Goal: Task Accomplishment & Management: Manage account settings

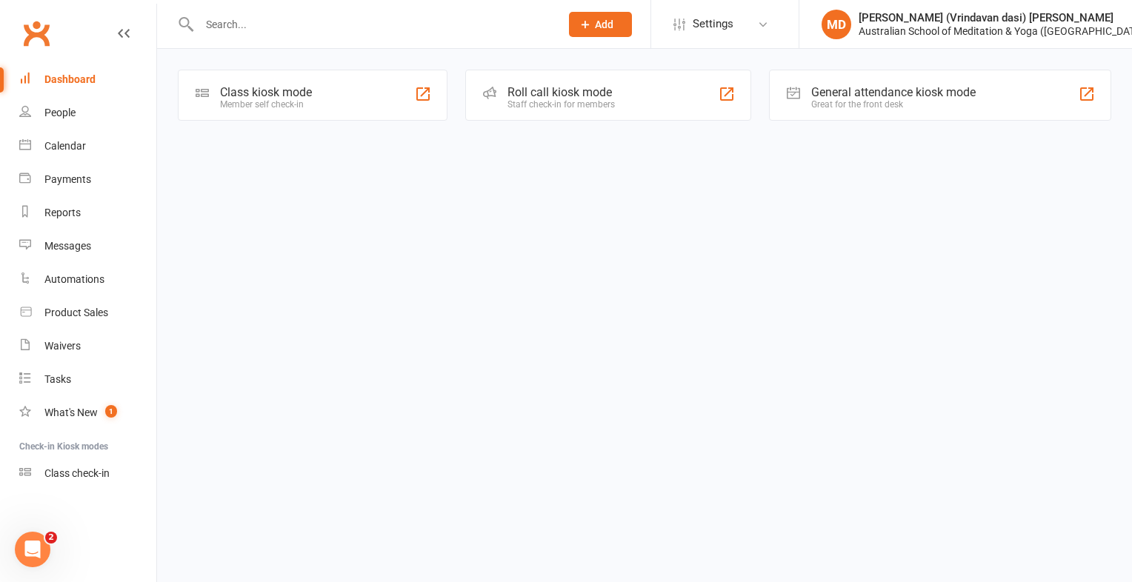
click at [245, 31] on input "text" at bounding box center [372, 24] width 355 height 21
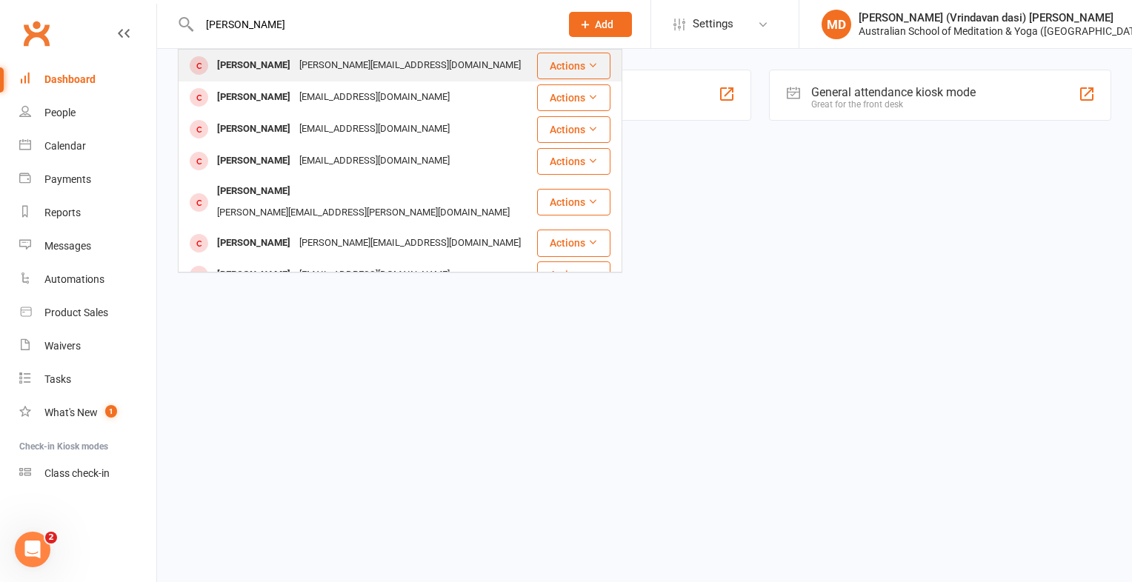
type input "Cherie"
click at [247, 62] on div "[PERSON_NAME]" at bounding box center [254, 65] width 82 height 21
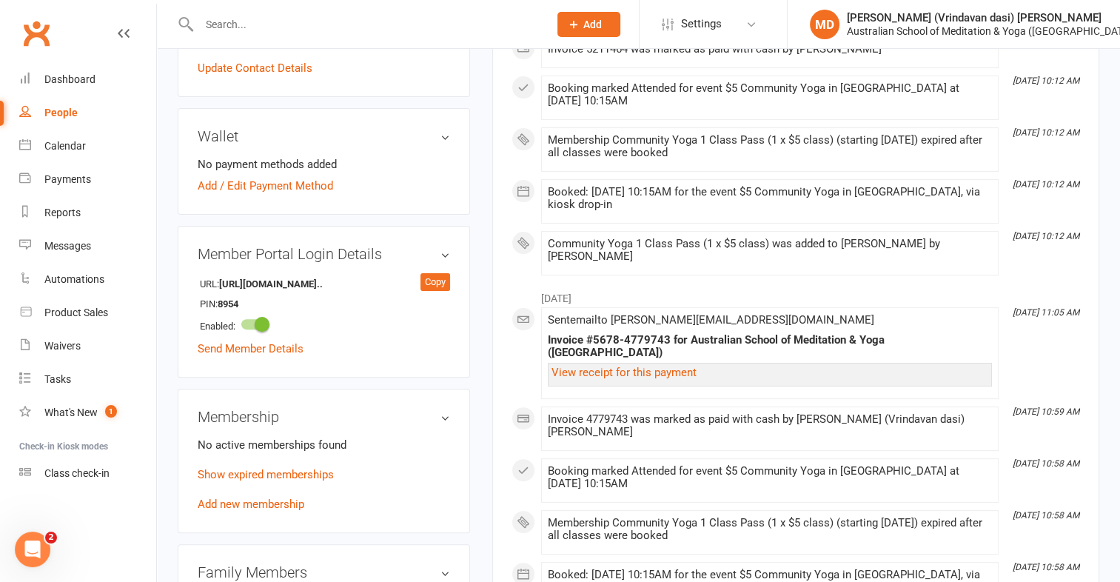
scroll to position [385, 0]
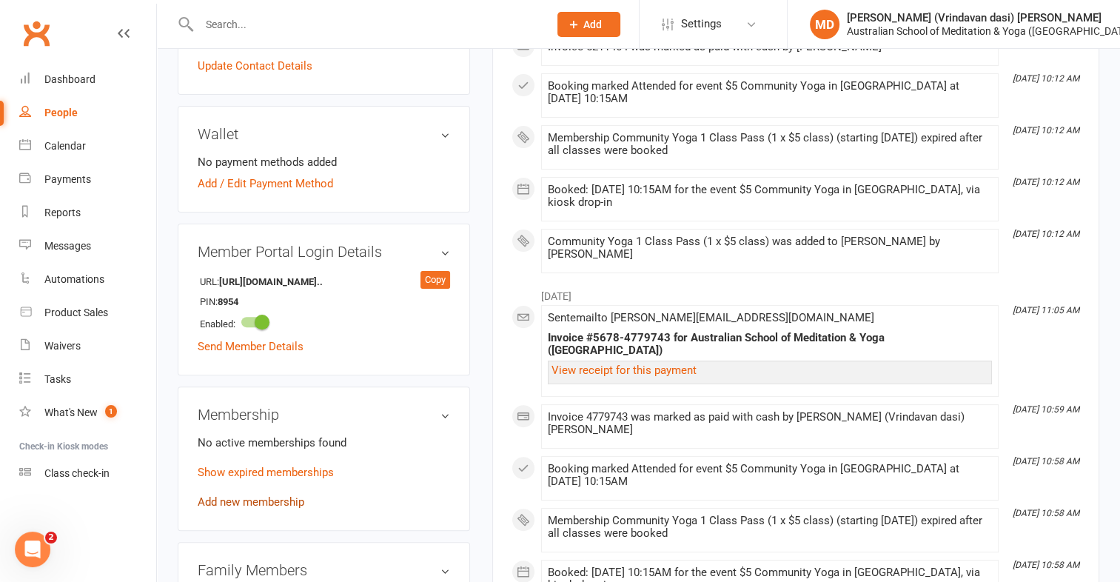
click at [234, 495] on link "Add new membership" at bounding box center [251, 501] width 107 height 13
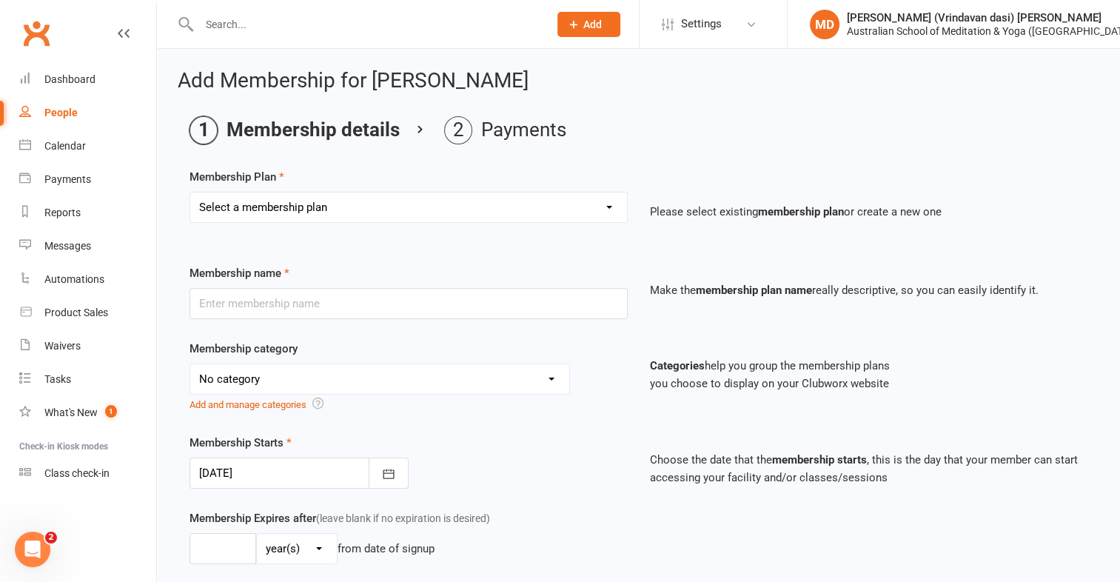
click at [608, 205] on select "Select a membership plan First Time Intro Offer (1 month Unlimited Meditation &…" at bounding box center [408, 208] width 437 height 30
select select "6"
click at [190, 193] on select "Select a membership plan First Time Intro Offer (1 month Unlimited Meditation &…" at bounding box center [408, 208] width 437 height 30
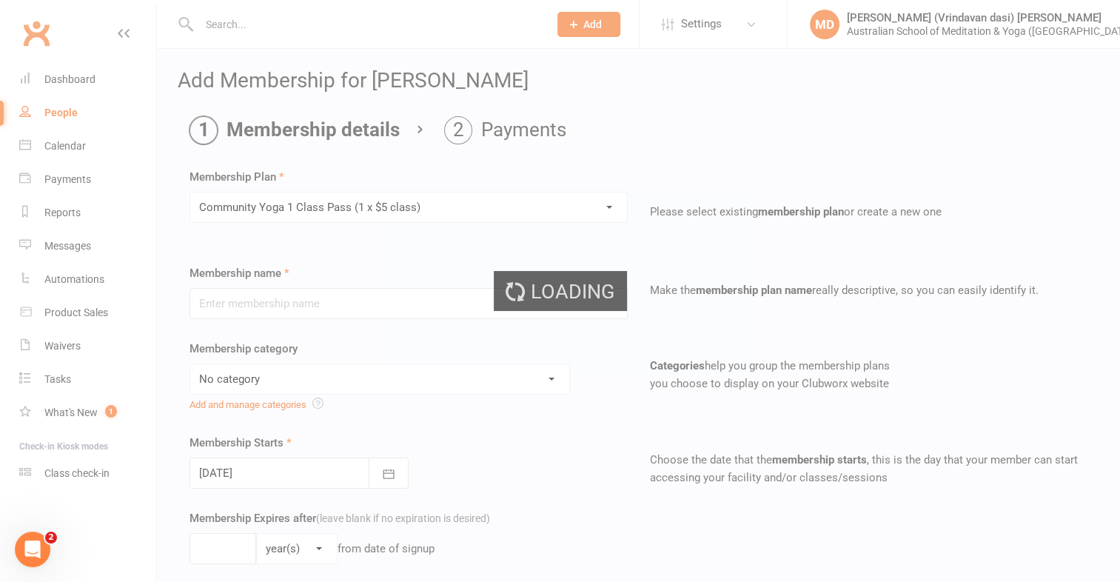
type input "Community Yoga 1 Class Pass (1 x $5 class)"
select select "4"
type input "3"
select select "2"
type input "1"
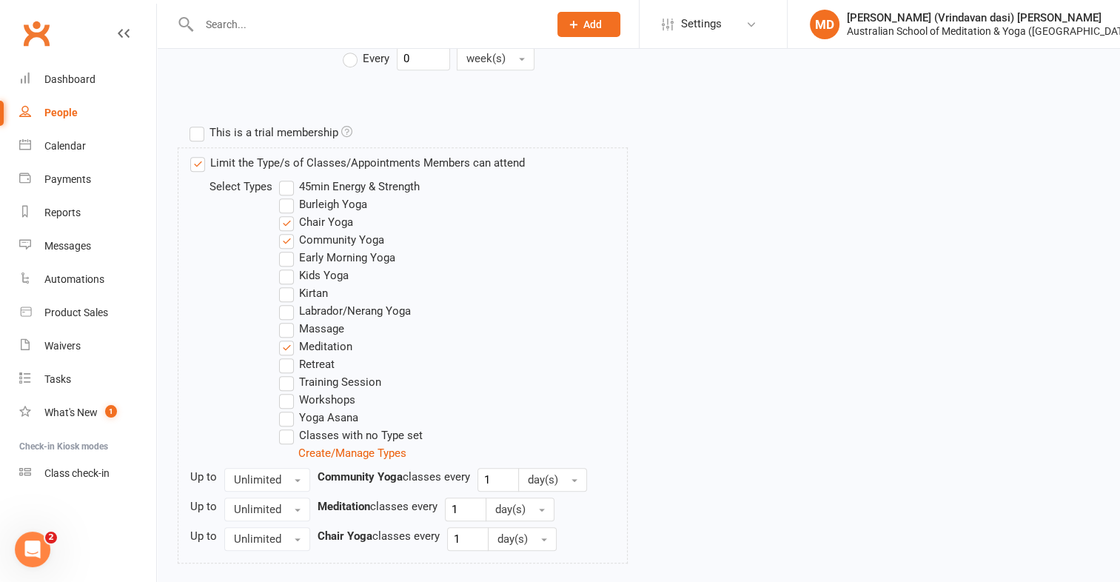
scroll to position [755, 0]
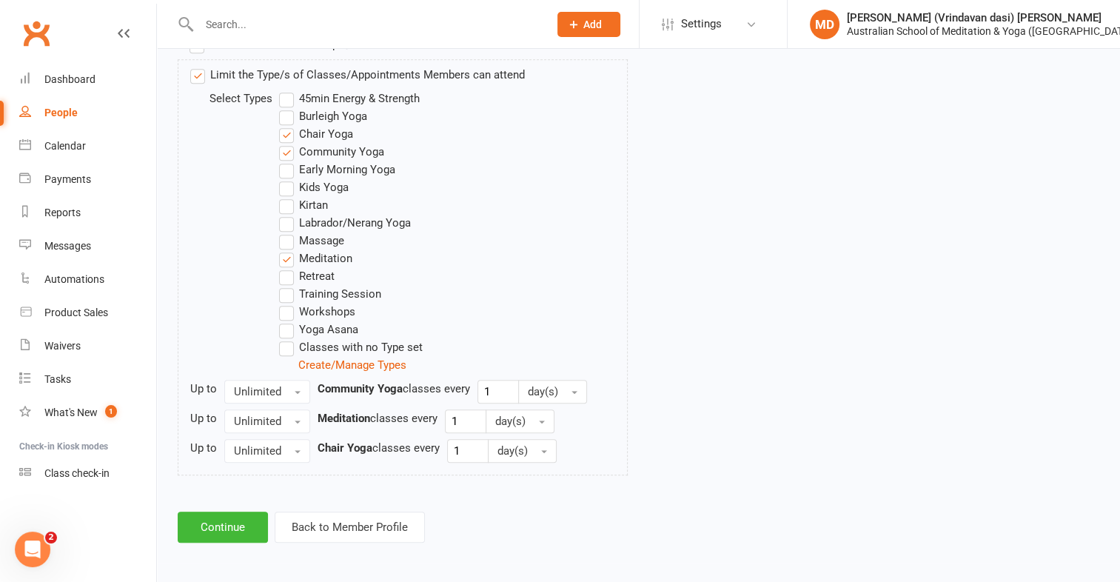
click at [646, 252] on div "Limit the Type/s of Classes/Appointments Members can attend Select Types 45min …" at bounding box center [638, 273] width 920 height 428
click at [210, 530] on button "Continue" at bounding box center [223, 527] width 90 height 31
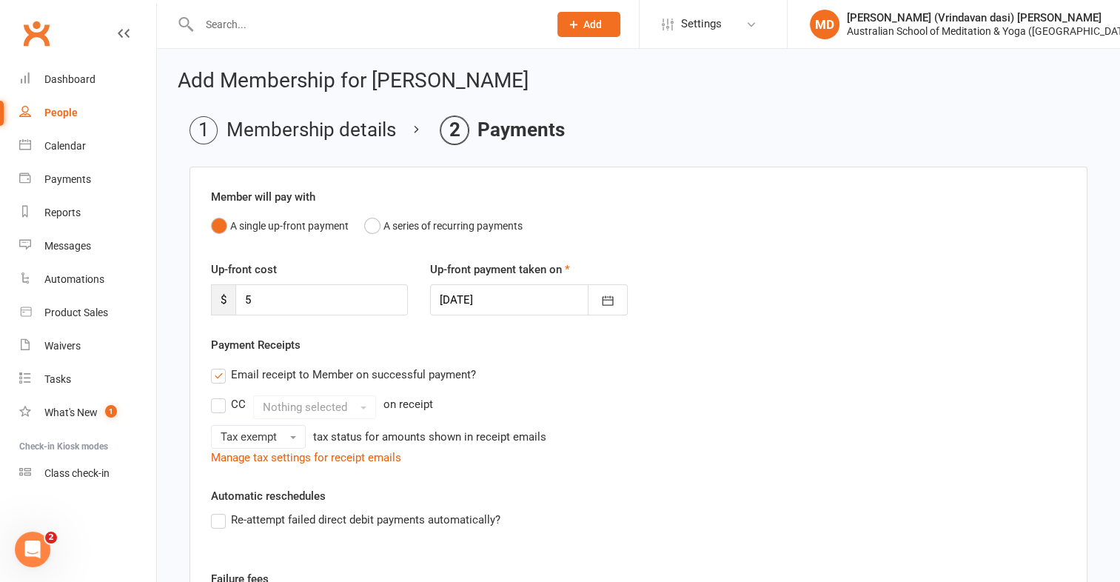
click at [210, 530] on div "Re-attempt failed direct debit payments automatically?" at bounding box center [639, 530] width 878 height 39
click at [659, 374] on div "Email receipt to Member on successful payment?" at bounding box center [632, 375] width 867 height 30
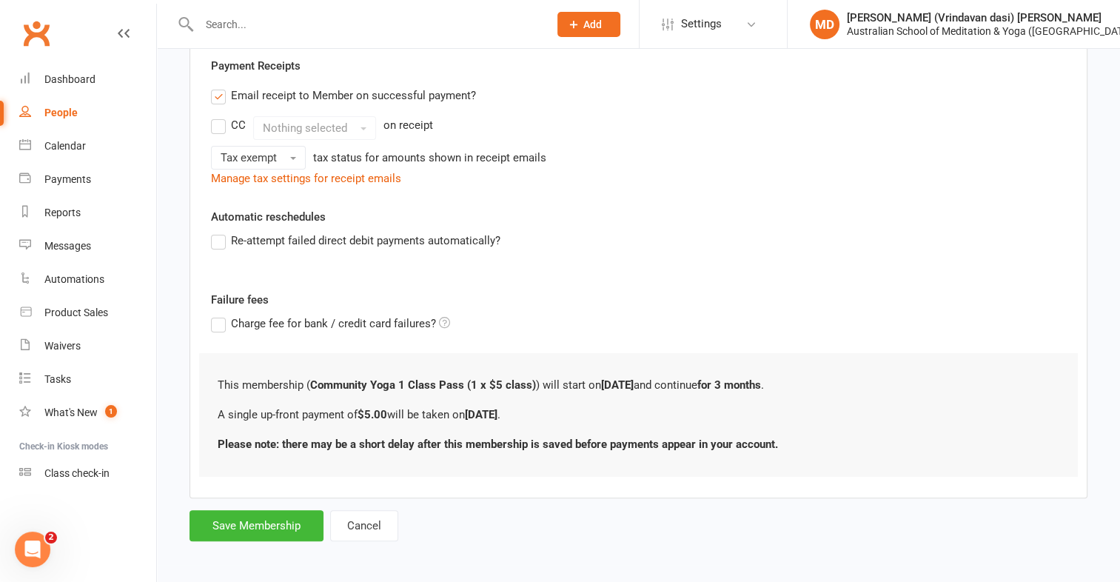
scroll to position [281, 0]
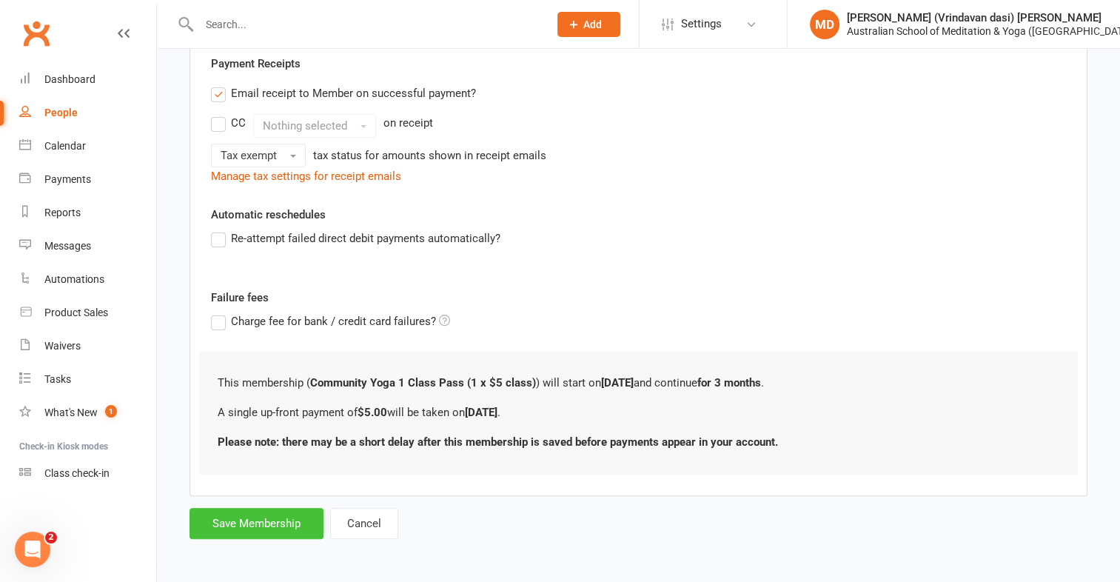
click at [285, 511] on button "Save Membership" at bounding box center [257, 523] width 134 height 31
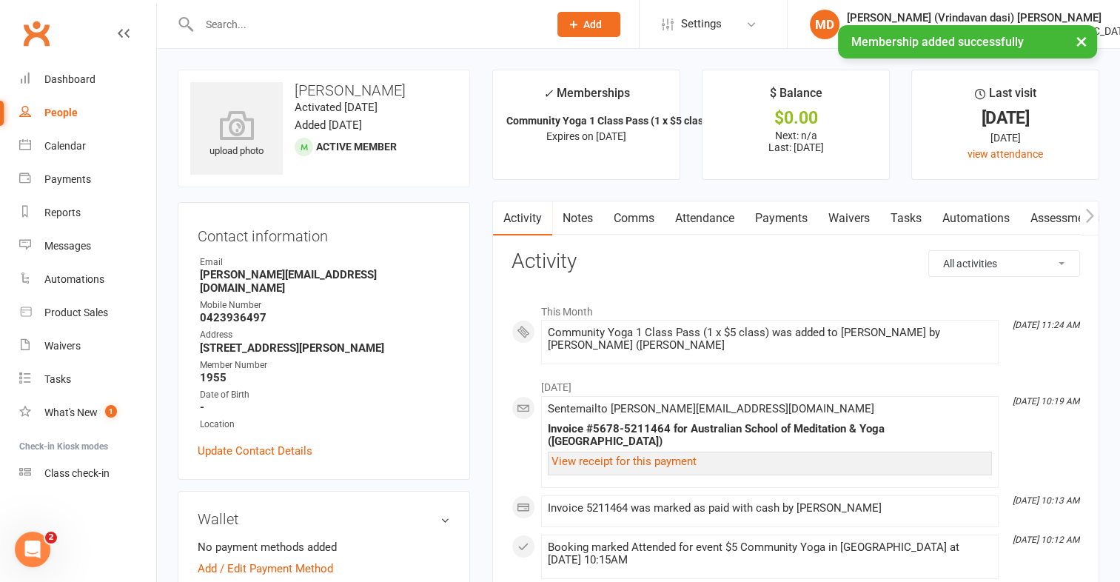
click at [786, 220] on link "Payments" at bounding box center [781, 218] width 73 height 34
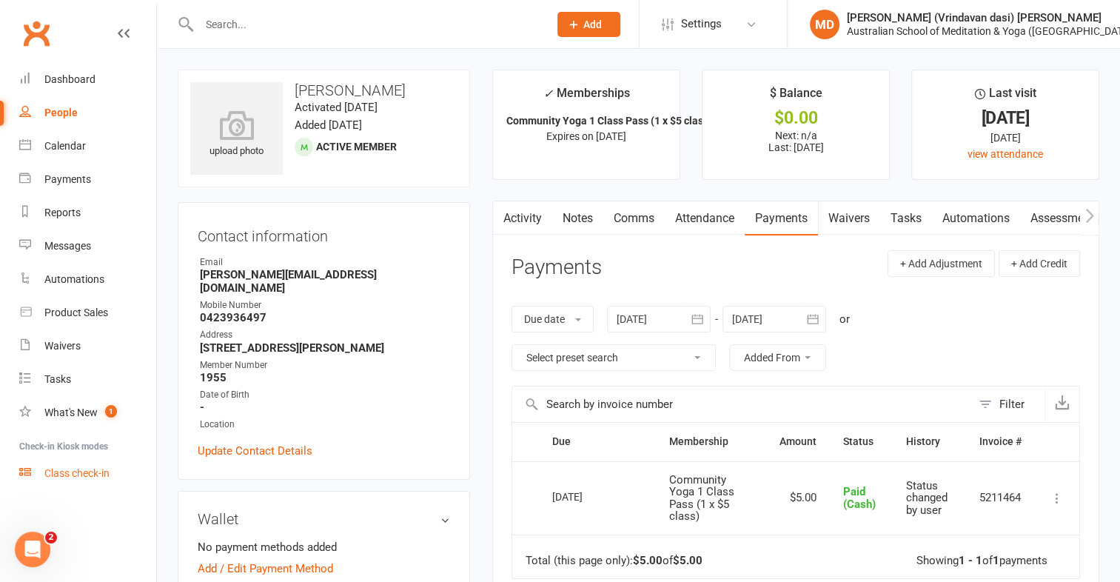
click at [89, 476] on div "Class check-in" at bounding box center [76, 473] width 65 height 12
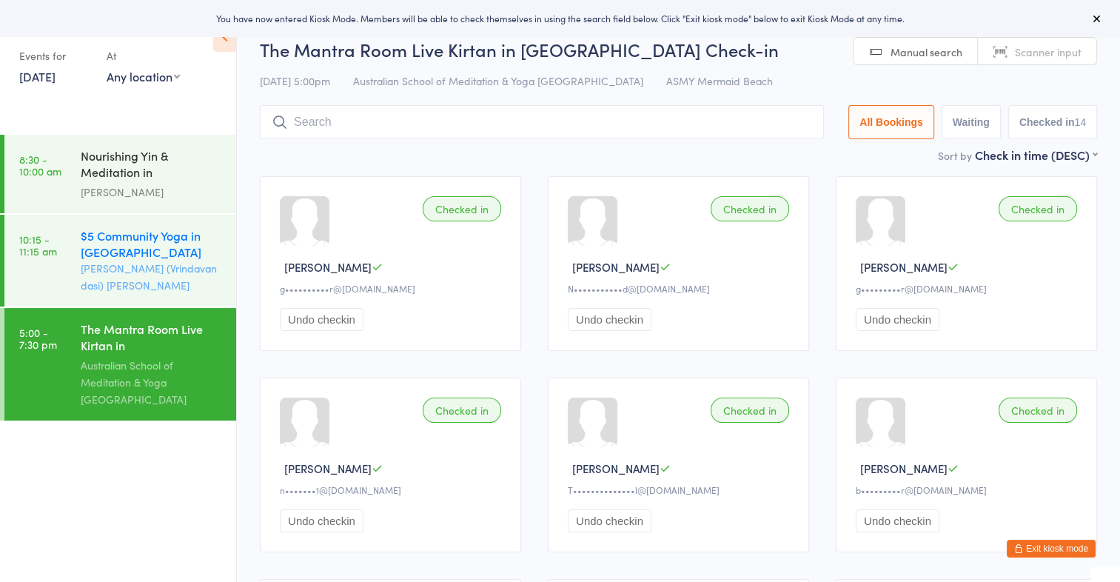
click at [121, 249] on div "$5 Community Yoga in [GEOGRAPHIC_DATA]" at bounding box center [152, 243] width 143 height 33
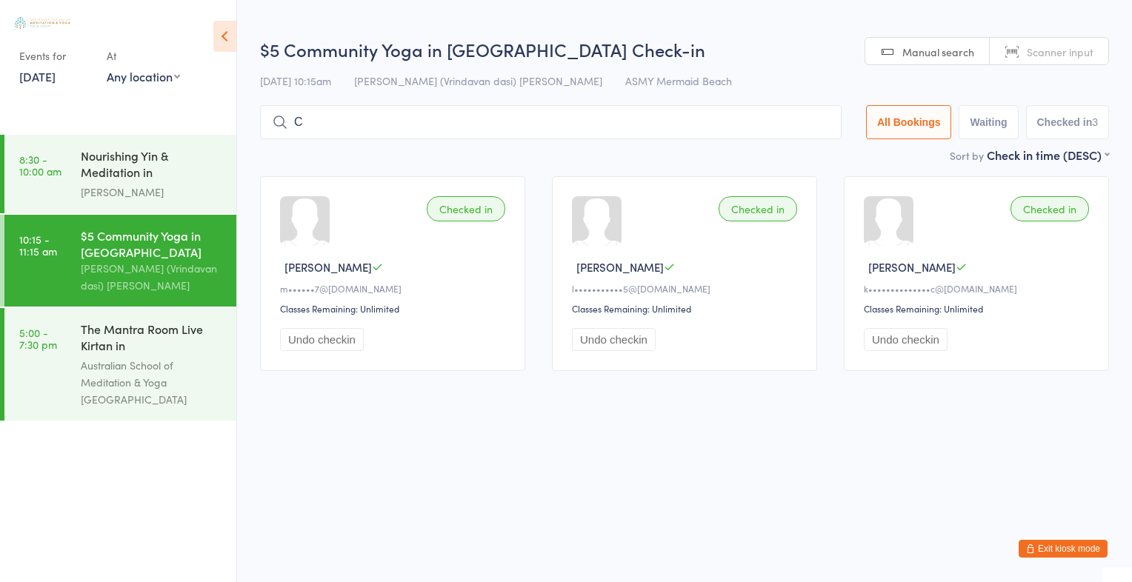
click at [314, 127] on input "C" at bounding box center [550, 122] width 581 height 34
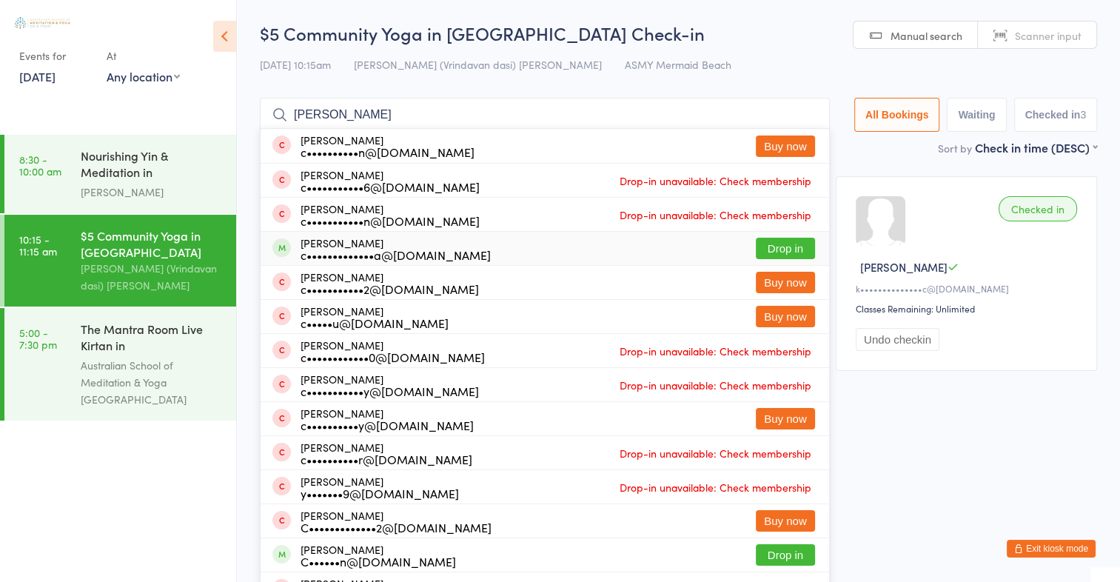
type input "Cherie"
click at [782, 242] on button "Drop in" at bounding box center [785, 248] width 59 height 21
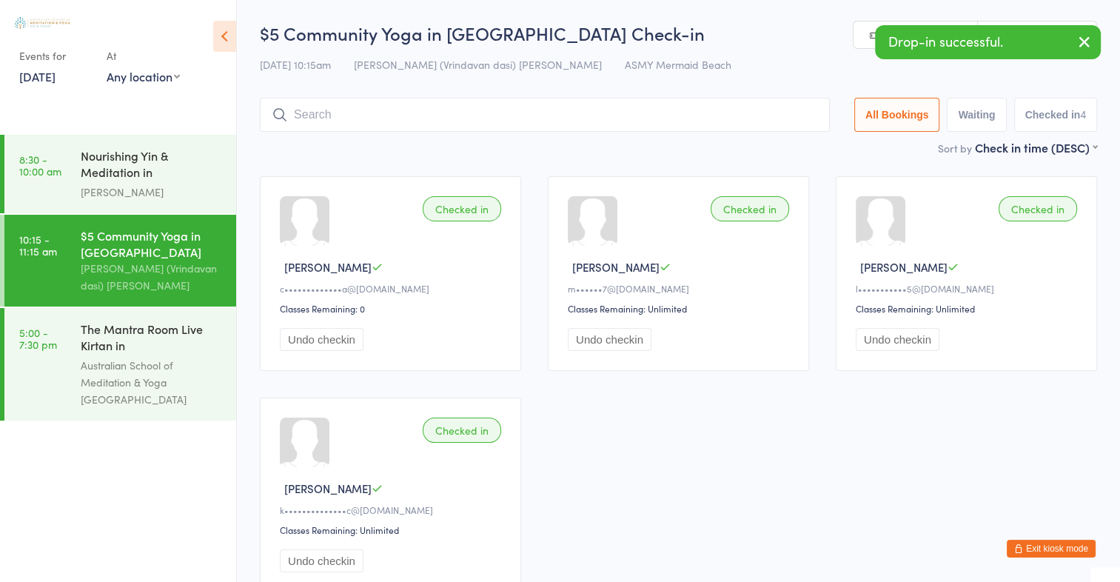
click at [1034, 547] on button "Exit kiosk mode" at bounding box center [1051, 549] width 89 height 18
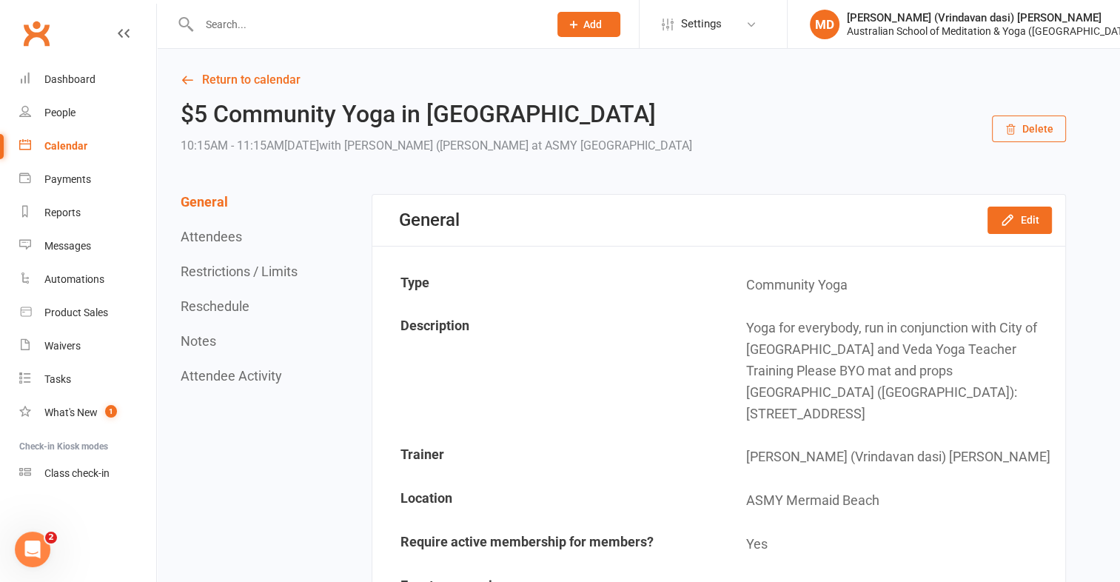
click at [212, 19] on input "text" at bounding box center [367, 24] width 344 height 21
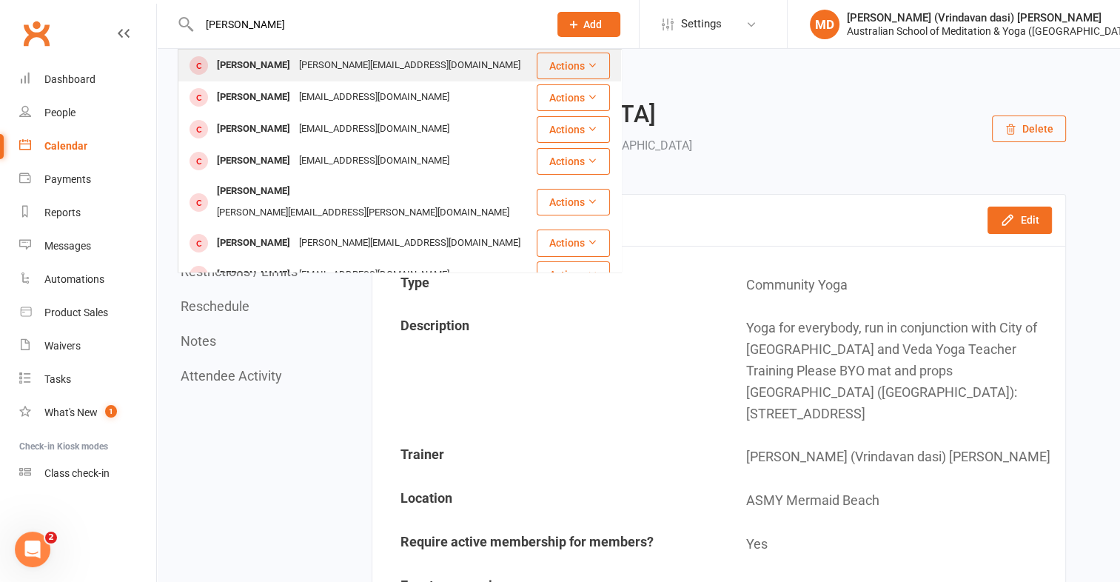
type input "[PERSON_NAME]"
click at [218, 67] on div "[PERSON_NAME]" at bounding box center [254, 65] width 82 height 21
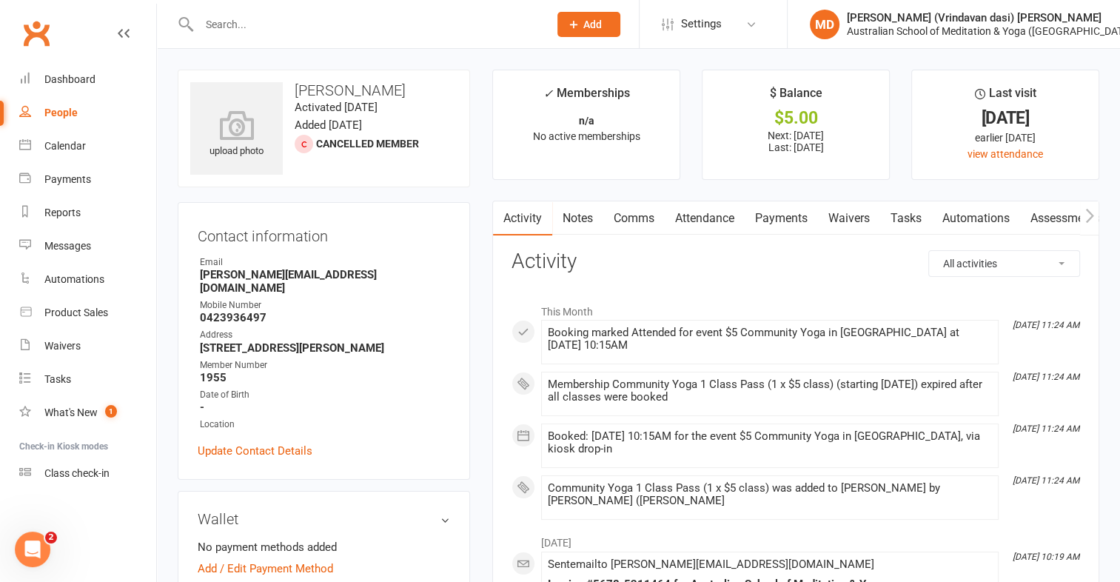
click at [789, 214] on link "Payments" at bounding box center [781, 218] width 73 height 34
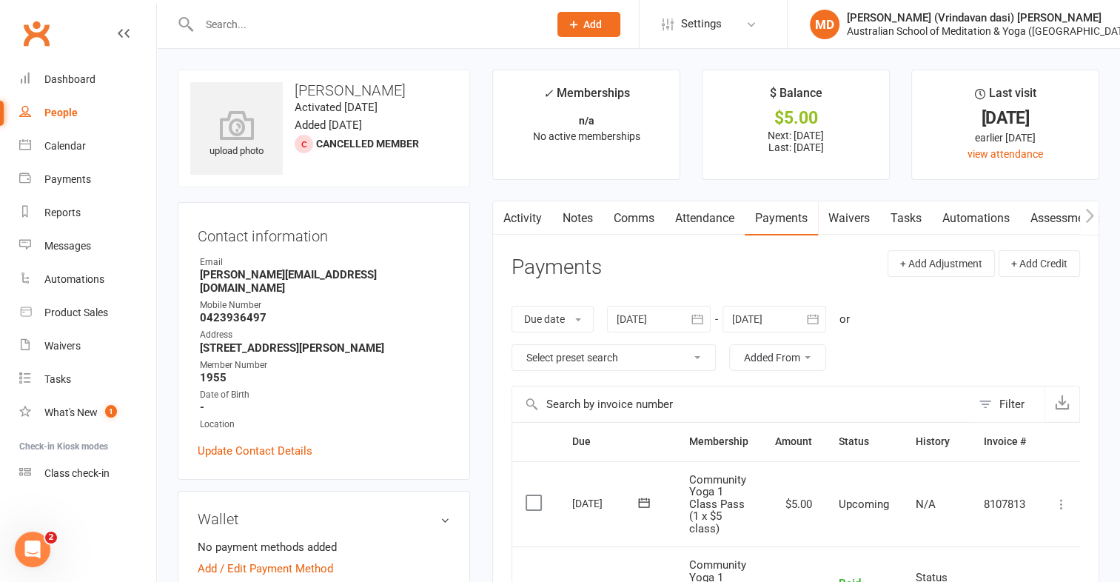
click at [1064, 508] on icon at bounding box center [1061, 504] width 15 height 15
click at [1019, 532] on link "Mark as Paid (Cash)" at bounding box center [996, 533] width 147 height 30
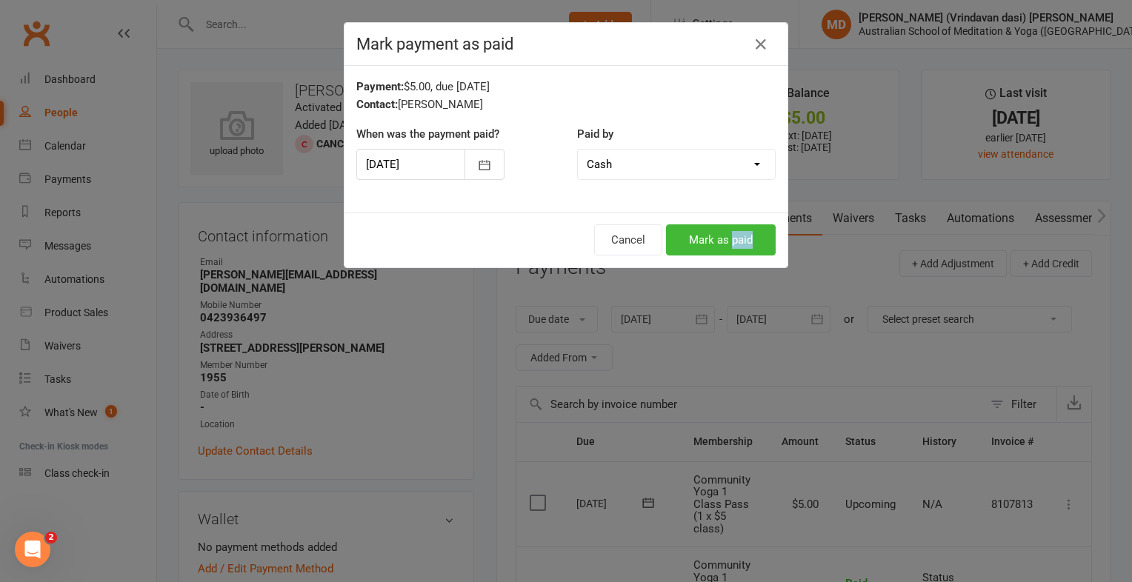
click at [1019, 532] on div "Mark payment as paid Payment: $5.00, due [DATE] Contact: [PERSON_NAME] When was…" at bounding box center [566, 291] width 1132 height 582
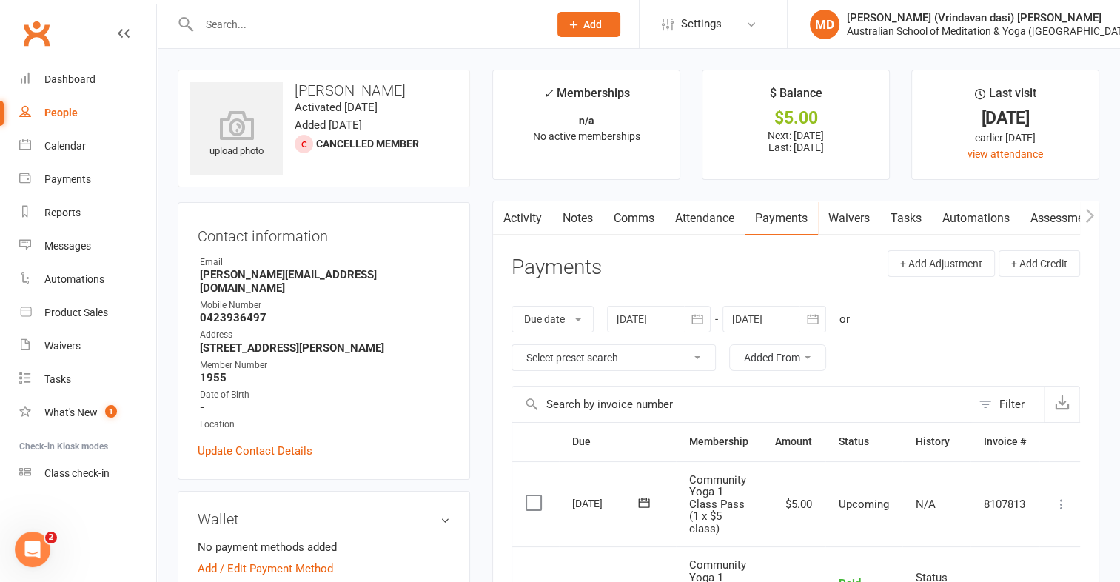
click at [1060, 501] on icon at bounding box center [1061, 504] width 15 height 15
click at [1019, 529] on link "Mark as Paid (Cash)" at bounding box center [996, 533] width 147 height 30
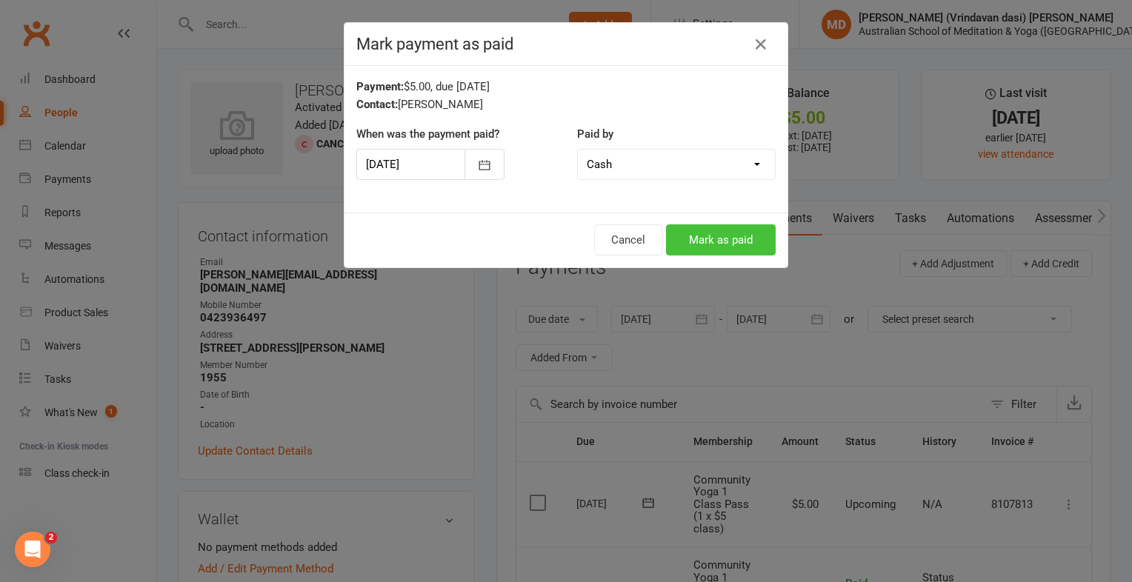
click at [717, 238] on button "Mark as paid" at bounding box center [721, 239] width 110 height 31
